Goal: Find specific page/section: Find specific page/section

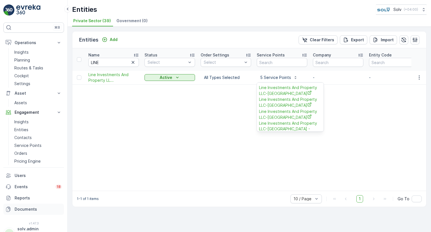
click at [40, 212] on link "Documents" at bounding box center [33, 208] width 61 height 11
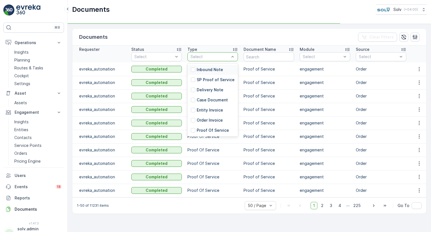
click at [218, 57] on div at bounding box center [210, 56] width 40 height 4
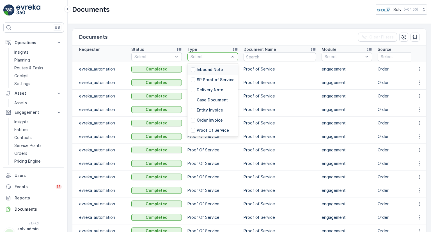
click at [223, 52] on div "Select" at bounding box center [212, 56] width 50 height 9
click at [202, 78] on p "SP Proof of Service" at bounding box center [216, 80] width 38 height 6
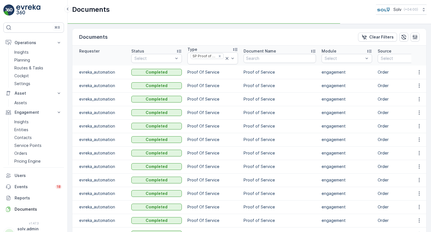
click at [226, 59] on icon at bounding box center [226, 58] width 3 height 3
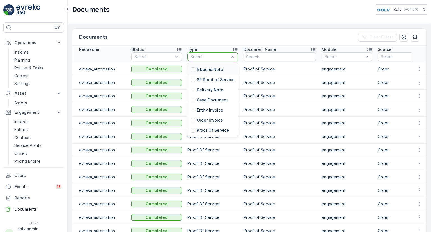
click at [229, 56] on div at bounding box center [210, 56] width 40 height 4
click at [194, 78] on div at bounding box center [193, 79] width 4 height 4
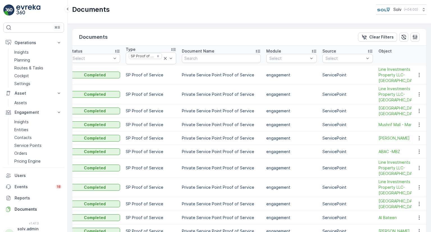
scroll to position [0, 167]
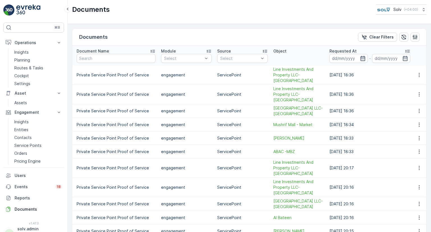
click at [360, 59] on icon "button" at bounding box center [363, 59] width 6 height 6
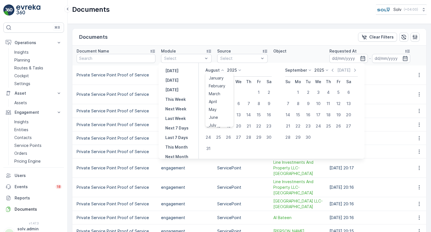
click at [222, 72] on icon at bounding box center [222, 70] width 6 height 6
click at [224, 109] on li "May" at bounding box center [219, 109] width 28 height 8
click at [214, 70] on p "August" at bounding box center [212, 70] width 14 height 6
click at [216, 107] on span "May" at bounding box center [213, 110] width 8 height 6
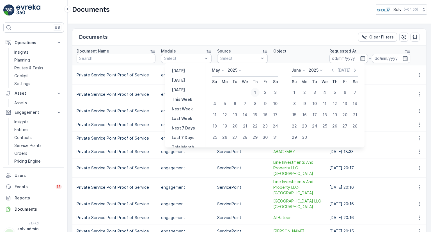
click at [257, 93] on div "1" at bounding box center [254, 92] width 9 height 9
type input "[DATE]"
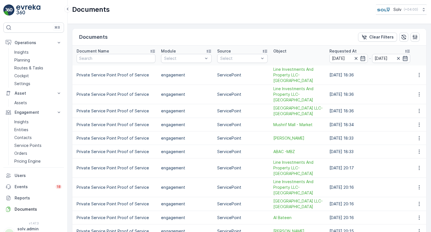
click at [402, 56] on icon "button" at bounding box center [405, 59] width 6 height 6
click at [403, 56] on icon "button" at bounding box center [405, 58] width 5 height 5
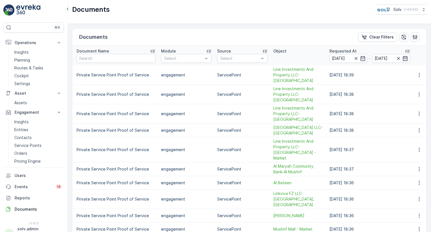
click at [403, 57] on icon "button" at bounding box center [405, 59] width 6 height 6
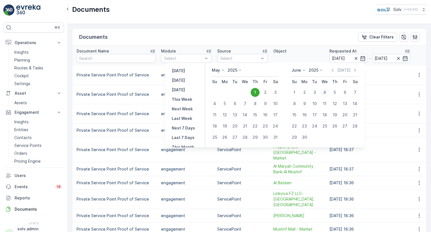
click at [325, 92] on div "4" at bounding box center [324, 92] width 9 height 9
type input "[DATE]"
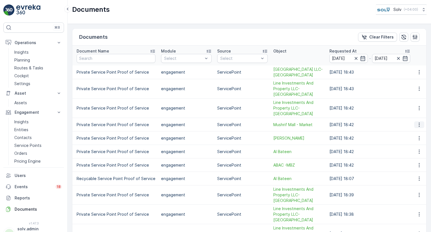
click at [416, 122] on icon "button" at bounding box center [419, 125] width 6 height 6
click at [413, 126] on span "See Details" at bounding box center [417, 127] width 22 height 6
